Goal: Information Seeking & Learning: Learn about a topic

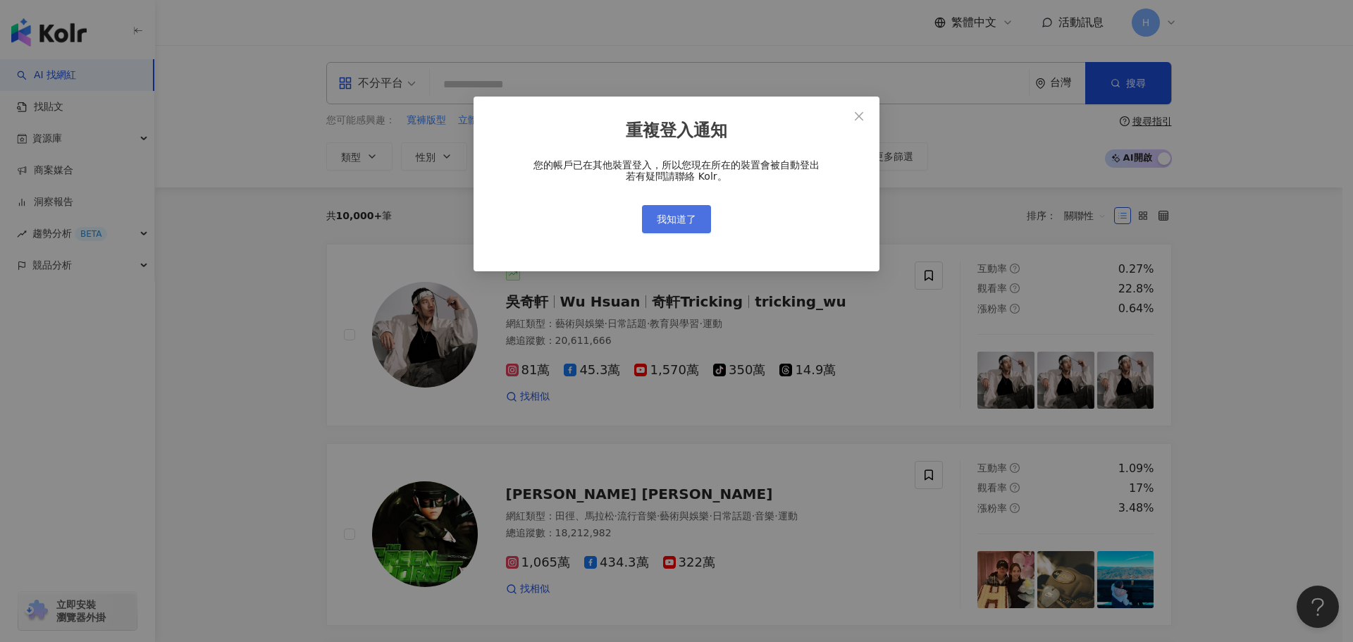
drag, startPoint x: 667, startPoint y: 230, endPoint x: 672, endPoint y: 223, distance: 8.2
click at [667, 225] on button "我知道了" at bounding box center [676, 219] width 69 height 28
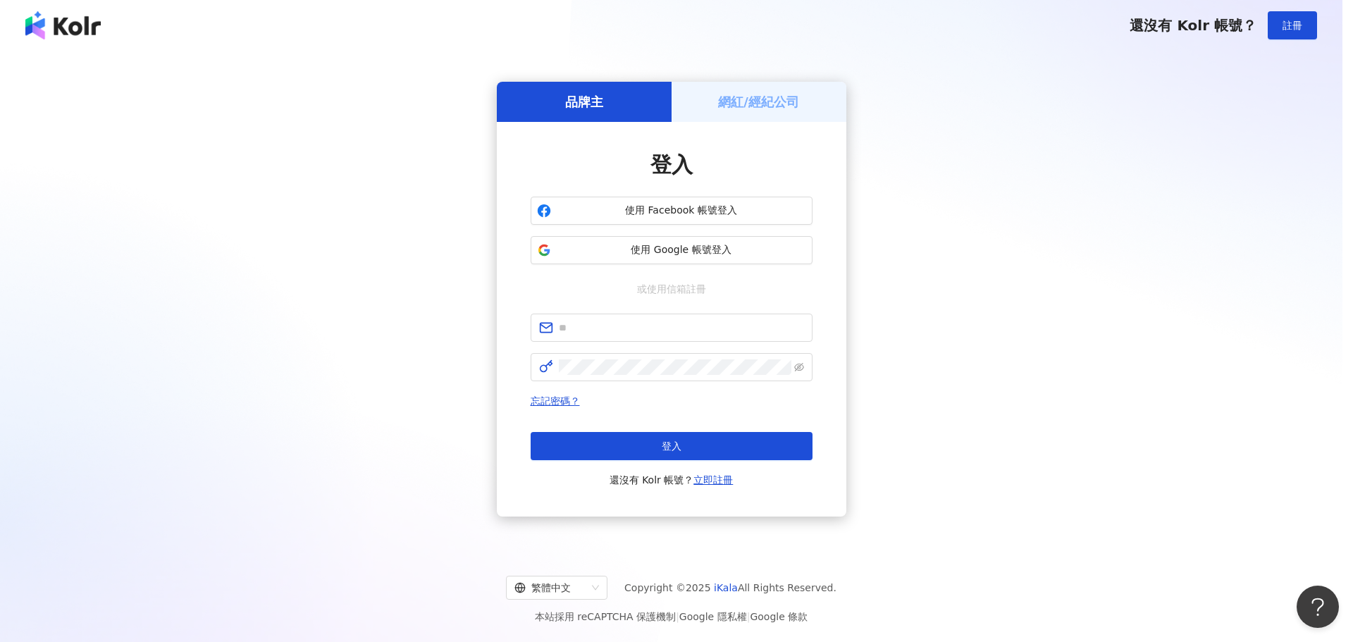
click at [665, 209] on div "重複登入通知 您的帳戶已在其他裝置登入，所以您現在所在的裝置會被自動登出 若有疑問請聯絡 Kolr。 我知道了" at bounding box center [676, 321] width 1353 height 642
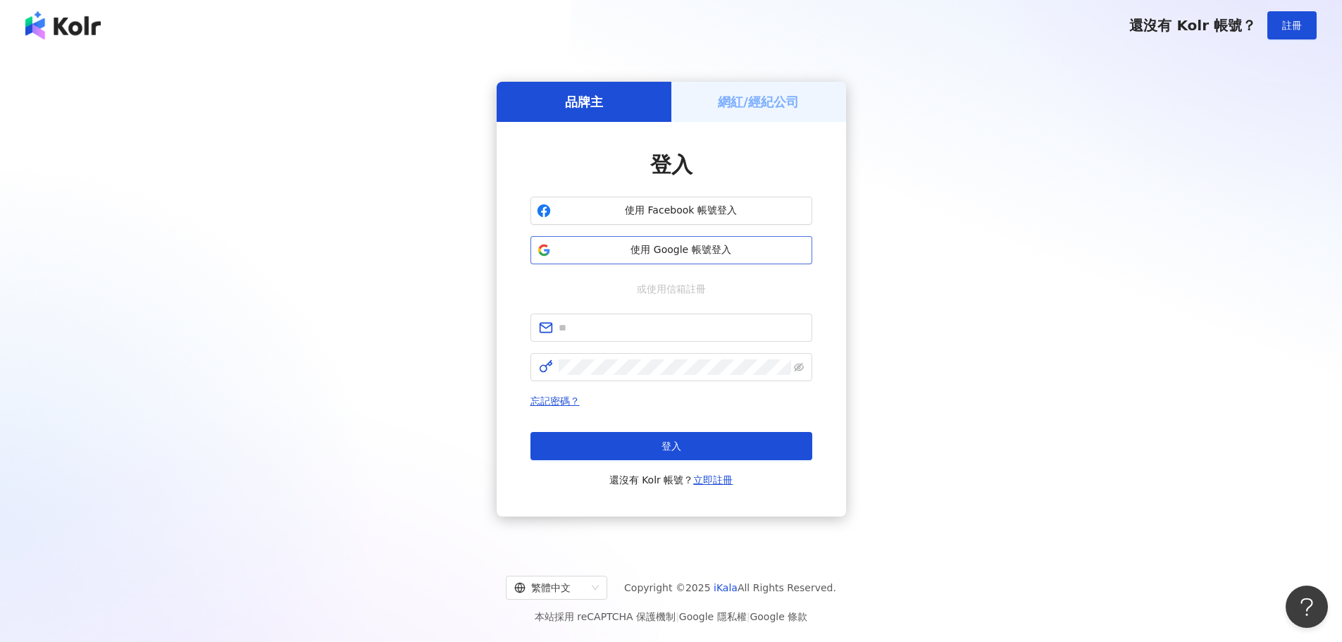
click at [672, 258] on button "使用 Google 帳號登入" at bounding box center [672, 250] width 282 height 28
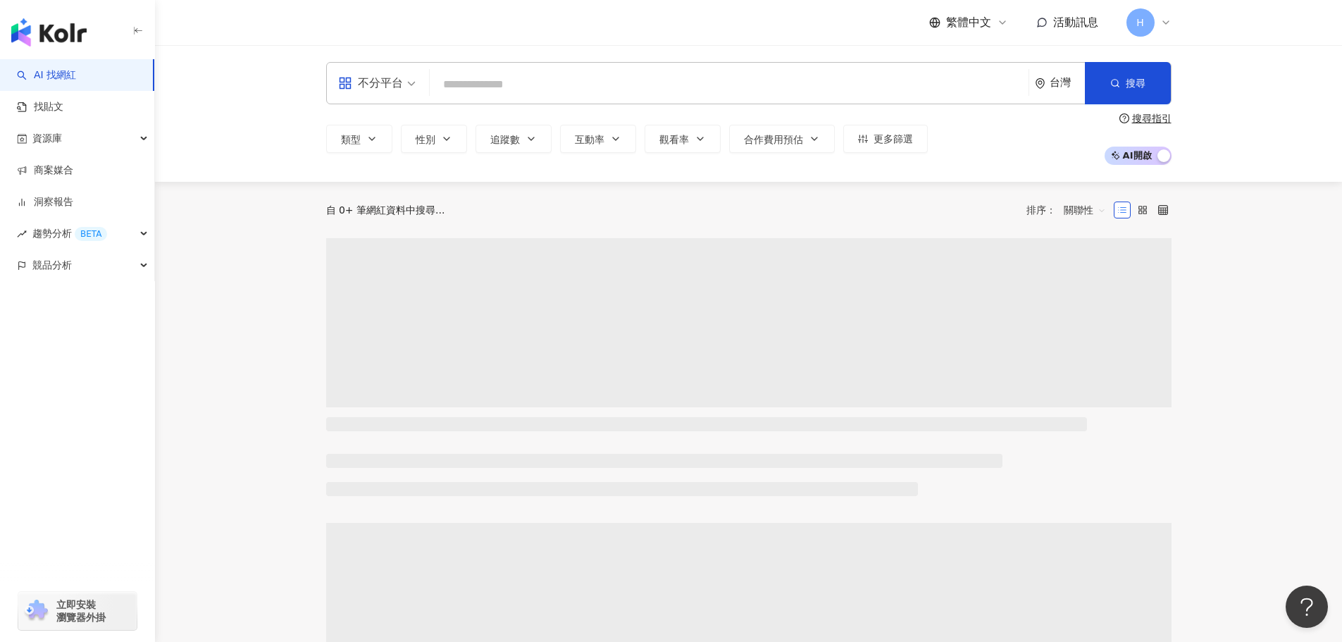
type input "**********"
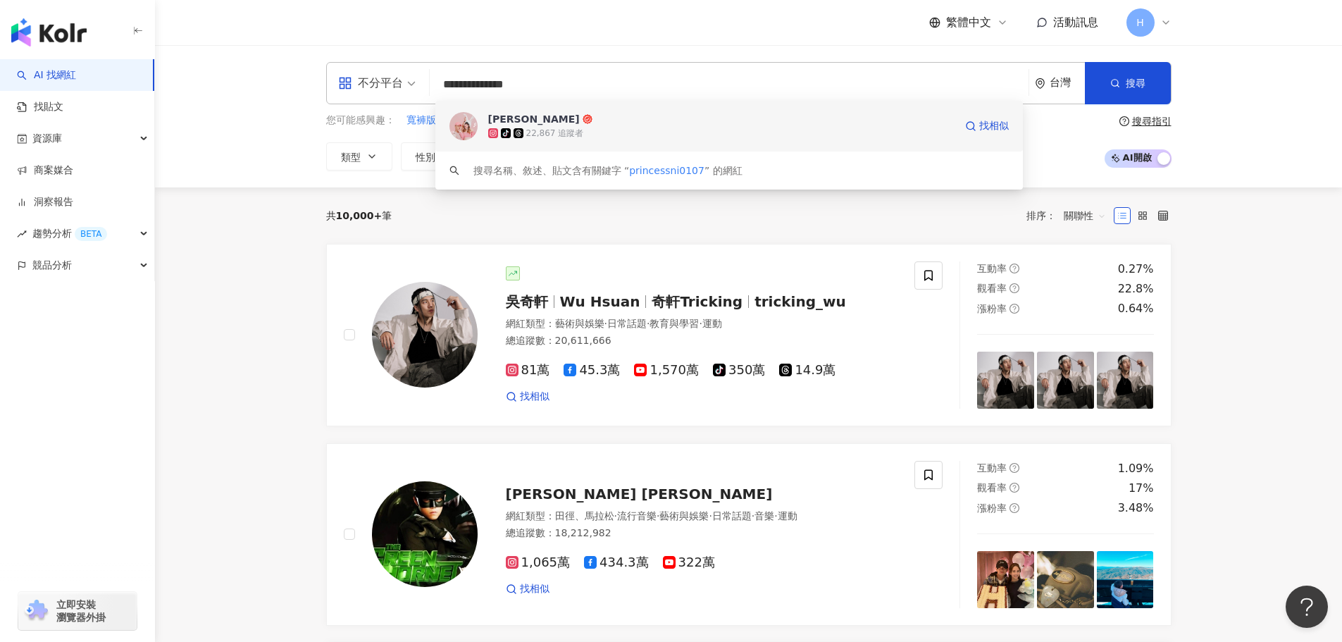
click at [473, 121] on img at bounding box center [464, 126] width 28 height 28
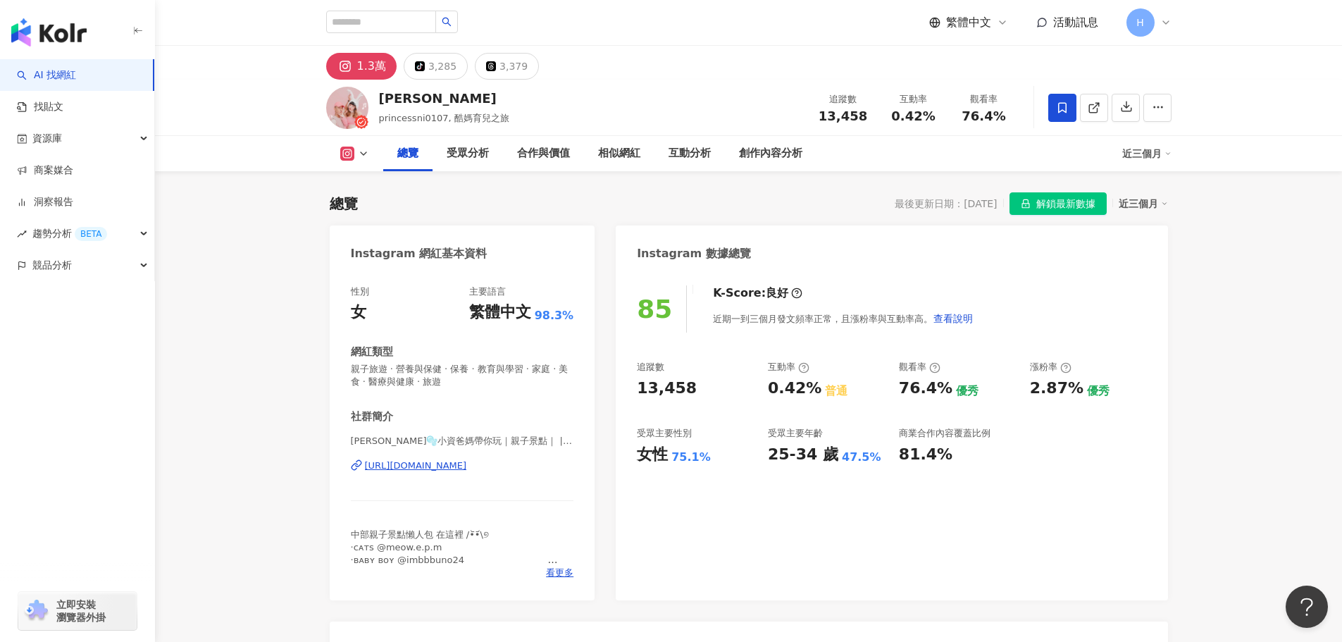
scroll to position [211, 0]
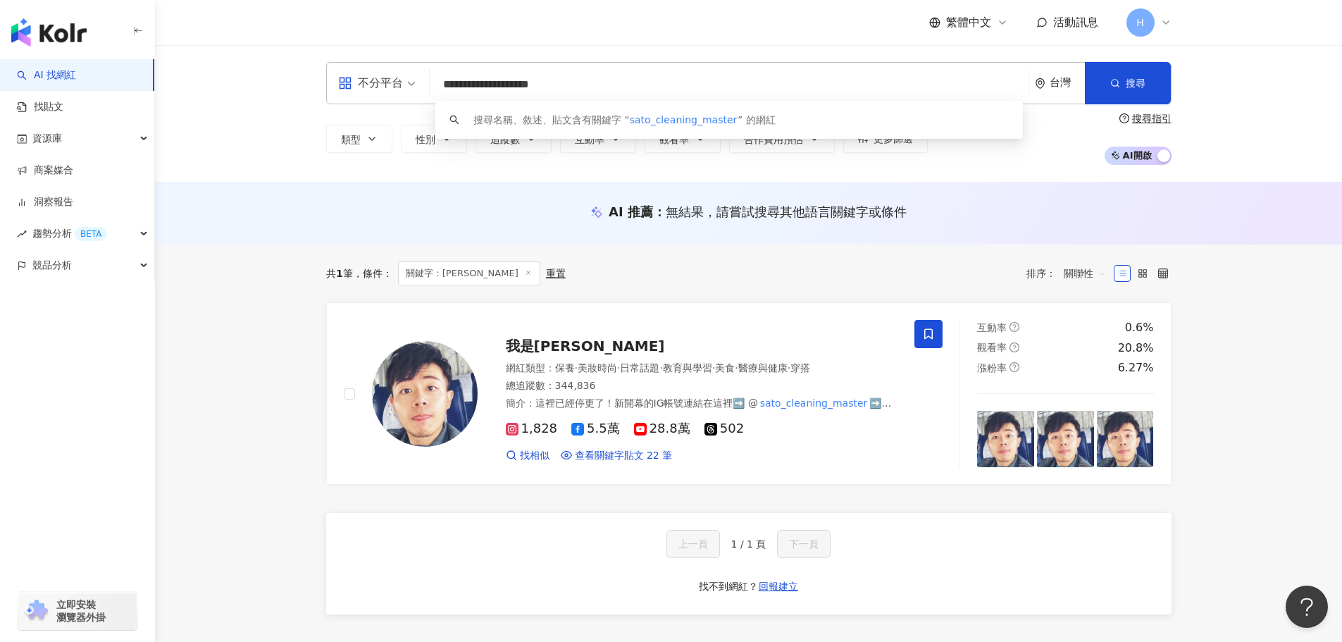
drag, startPoint x: 597, startPoint y: 82, endPoint x: 26, endPoint y: 85, distance: 570.8
click at [26, 85] on div "**********" at bounding box center [671, 626] width 1342 height 1253
paste input "search"
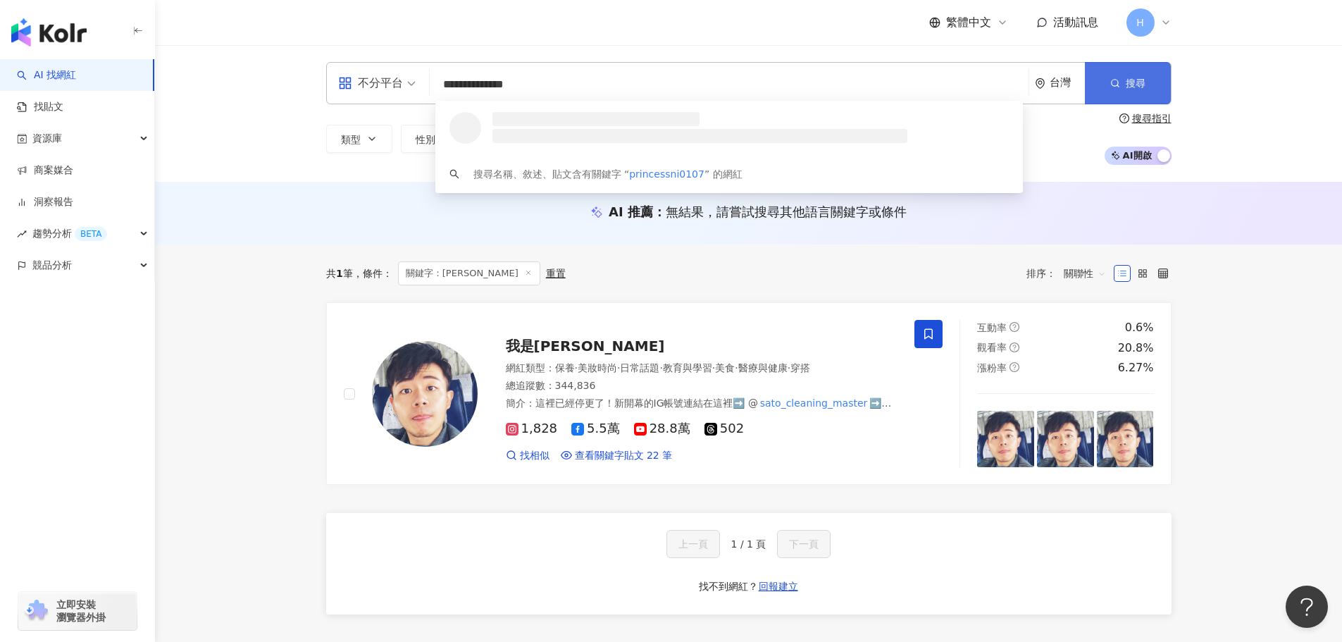
type input "**********"
click at [1149, 78] on button "搜尋" at bounding box center [1128, 83] width 86 height 42
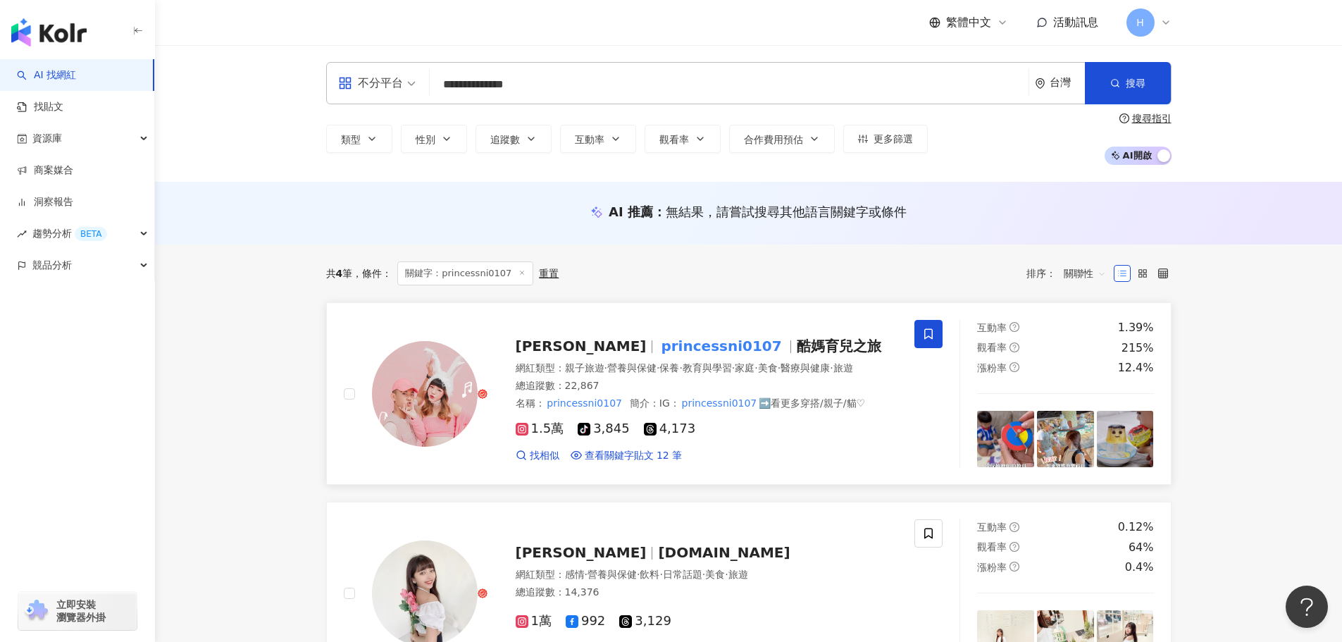
click at [431, 372] on img at bounding box center [425, 394] width 106 height 106
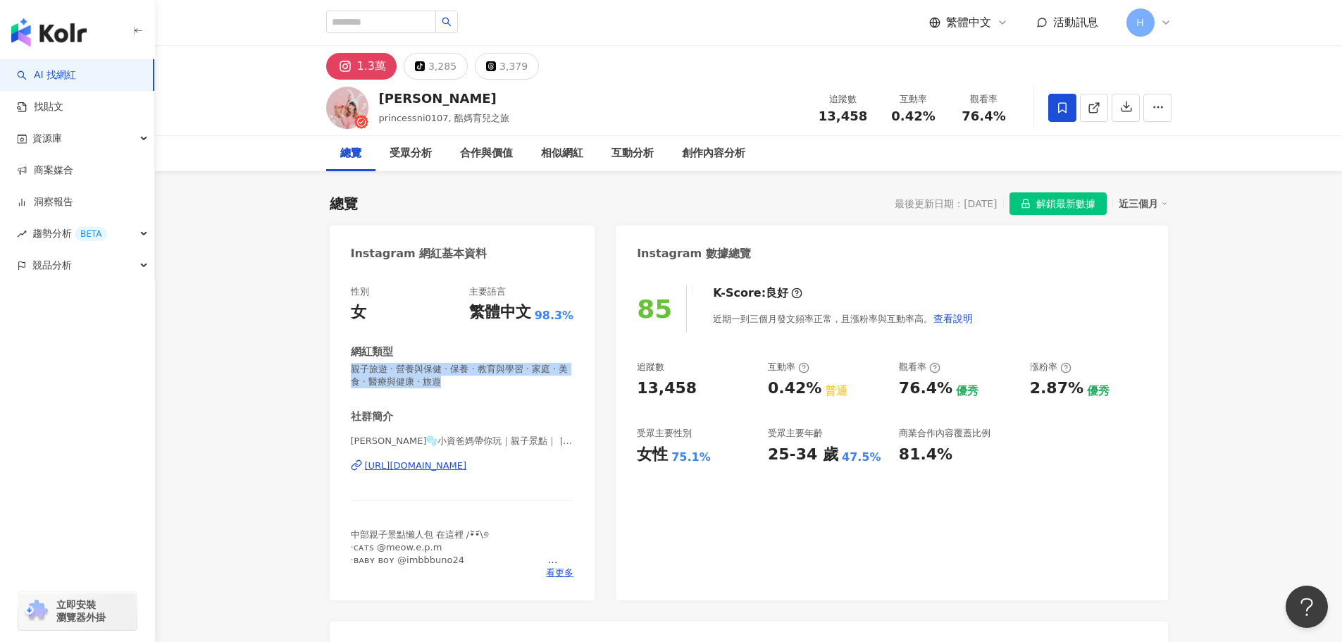
drag, startPoint x: 476, startPoint y: 385, endPoint x: 349, endPoint y: 371, distance: 127.5
click at [349, 371] on div "性別 女 主要語言 繁體中文 98.3% 網紅類型 親子旅遊 · 營養與保健 · 保養 · 教育與學習 · 家庭 · 美食 · 醫療與健康 · 旅遊 社群簡介…" at bounding box center [463, 435] width 266 height 329
copy span "親子旅遊 · 營養與保健 · 保養 · 教育與學習 · 家庭 · 美食 · 醫療與健康 · 旅遊"
